Goal: Task Accomplishment & Management: Use online tool/utility

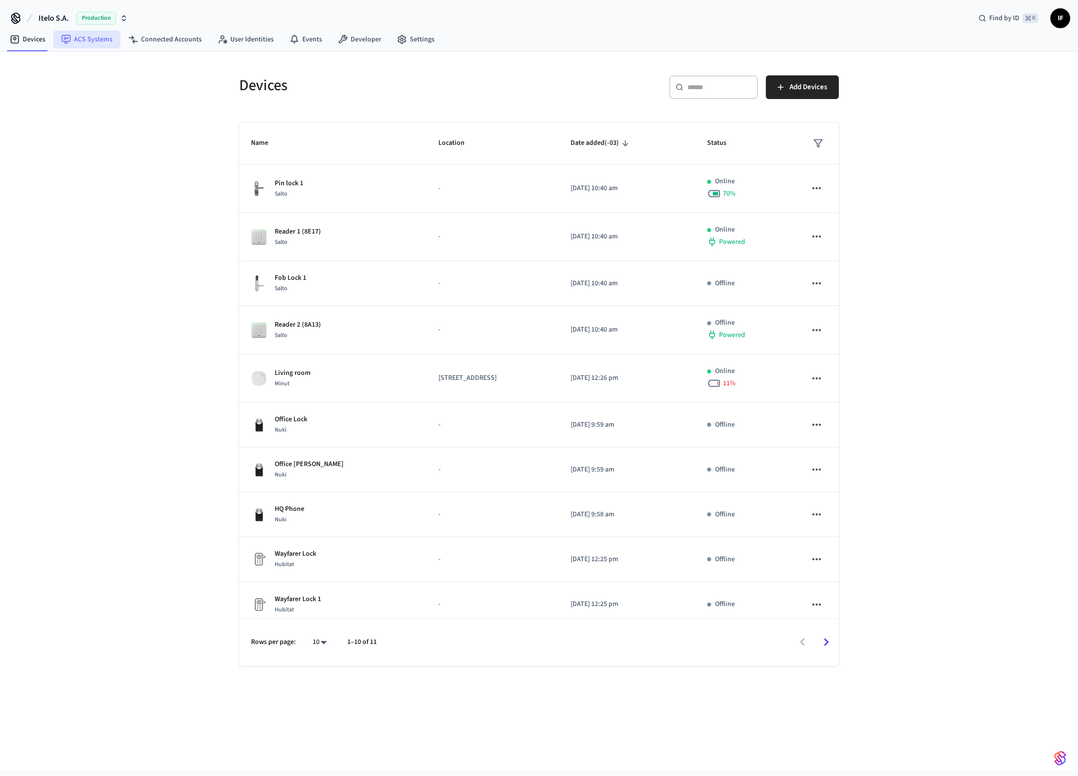
click at [104, 43] on link "ACS Systems" at bounding box center [86, 40] width 67 height 18
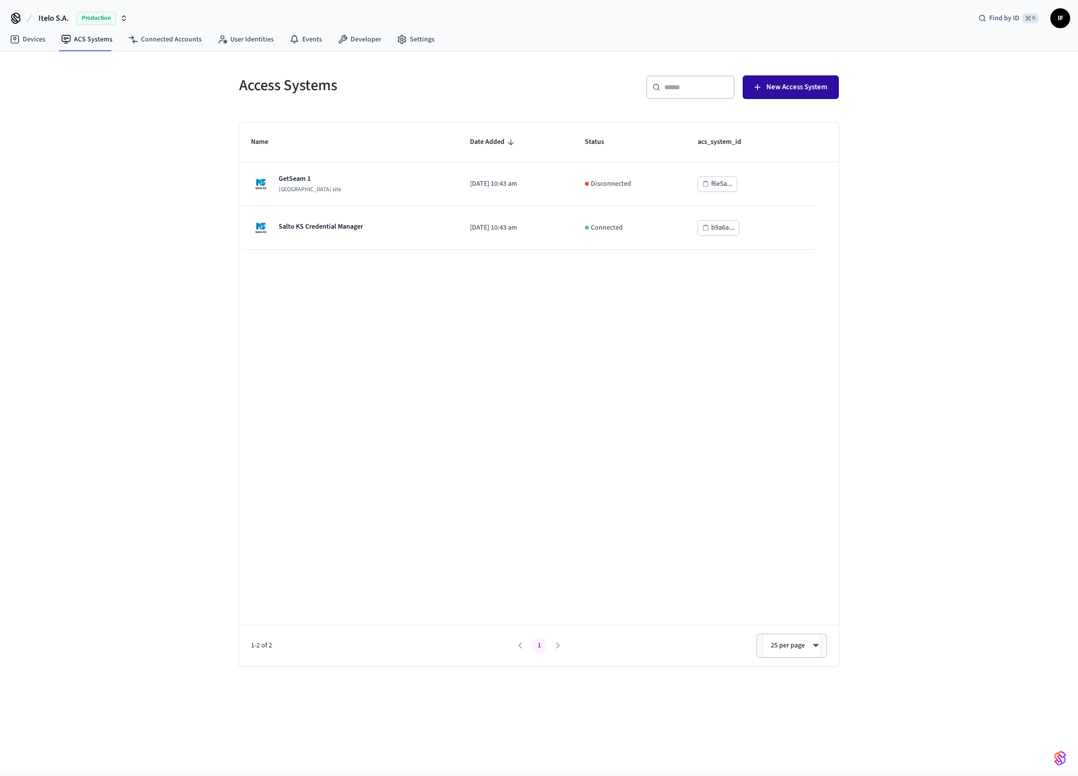
click at [794, 82] on span "New Access System" at bounding box center [796, 87] width 61 height 13
click at [121, 14] on div "Production" at bounding box center [101, 18] width 51 height 13
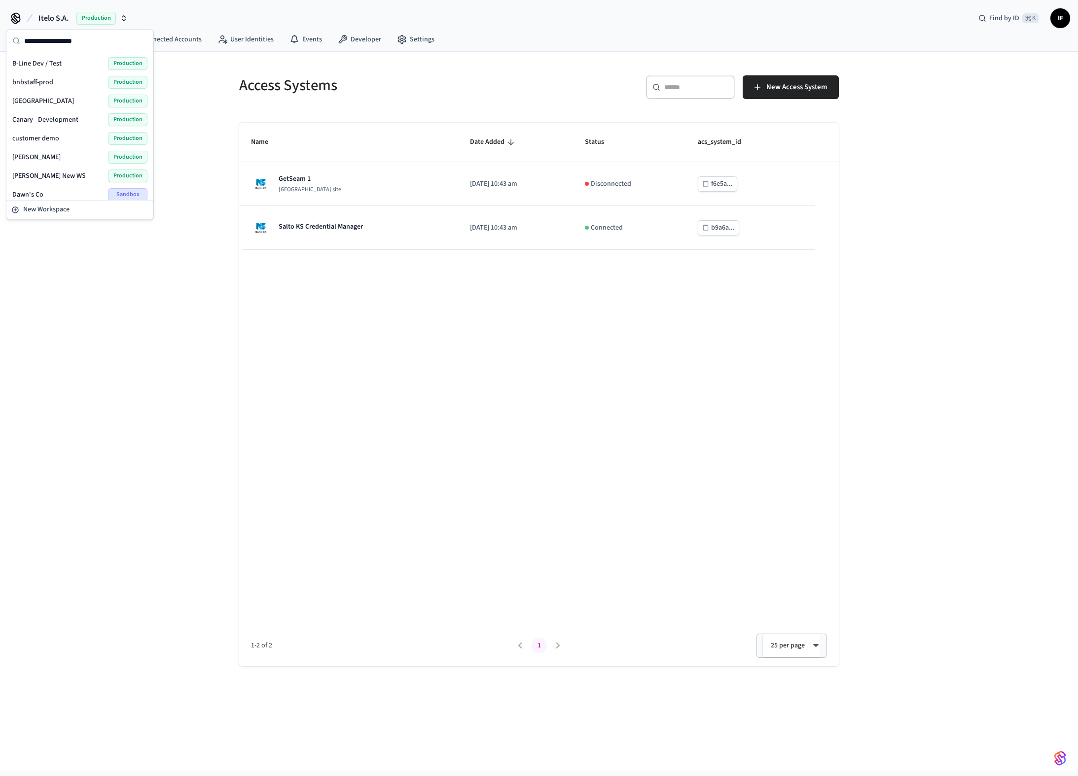
click at [82, 37] on input "text" at bounding box center [85, 41] width 123 height 22
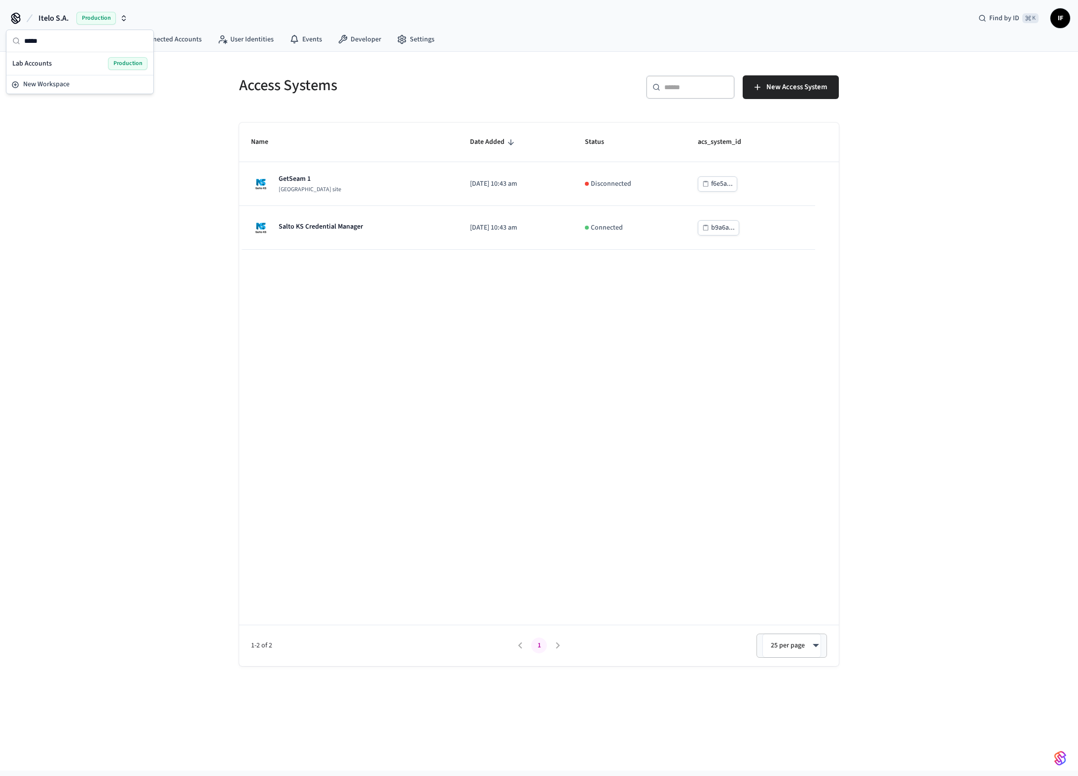
type input "*****"
click at [70, 57] on div "Lab Accounts Production" at bounding box center [79, 63] width 135 height 13
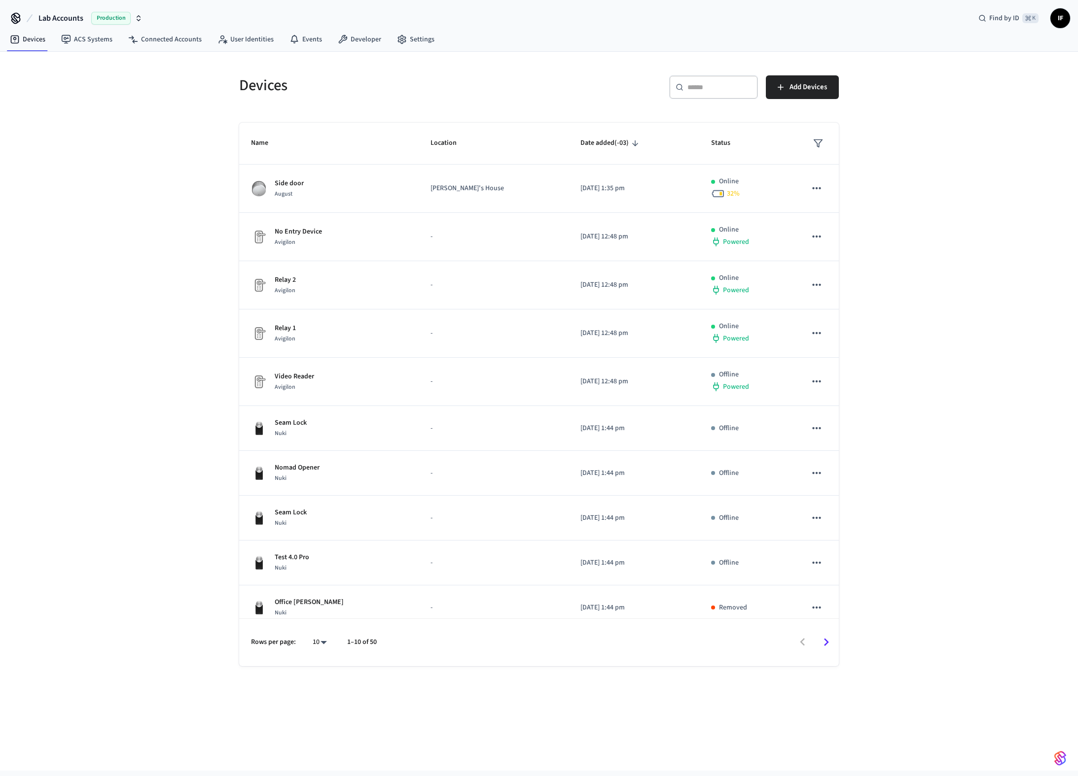
click at [105, 52] on div "Devices ​ ​ Add Devices Name Location Date added (-03) Status Side door [PERSON…" at bounding box center [539, 411] width 1078 height 719
click at [103, 42] on link "ACS Systems" at bounding box center [86, 40] width 67 height 18
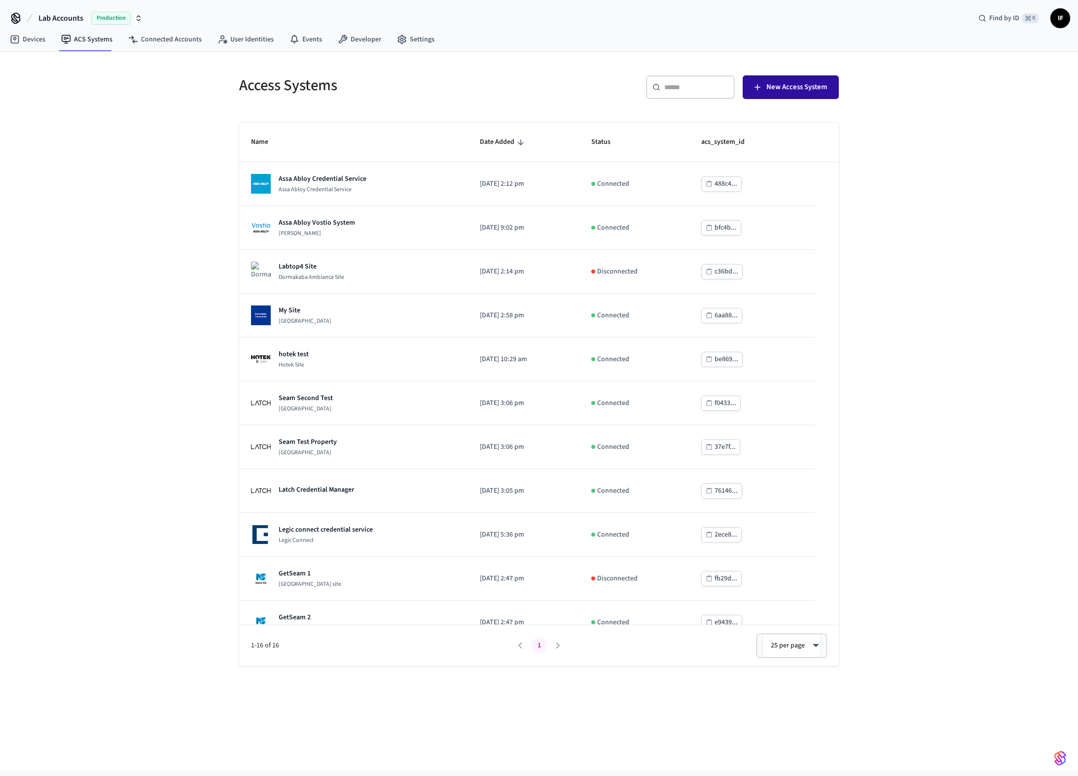
click at [800, 90] on span "New Access System" at bounding box center [796, 87] width 61 height 13
